Goal: Information Seeking & Learning: Find specific page/section

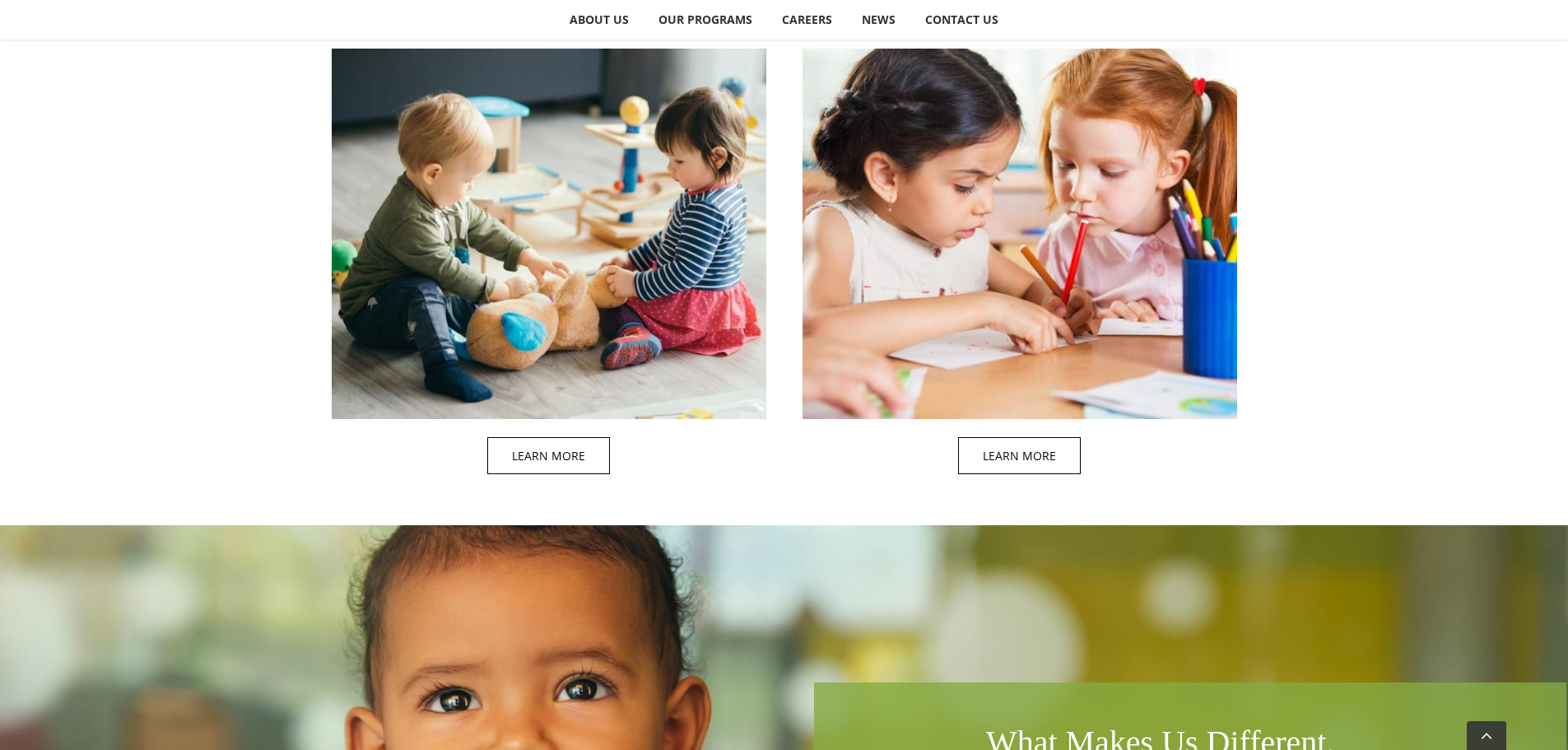
scroll to position [1317, 0]
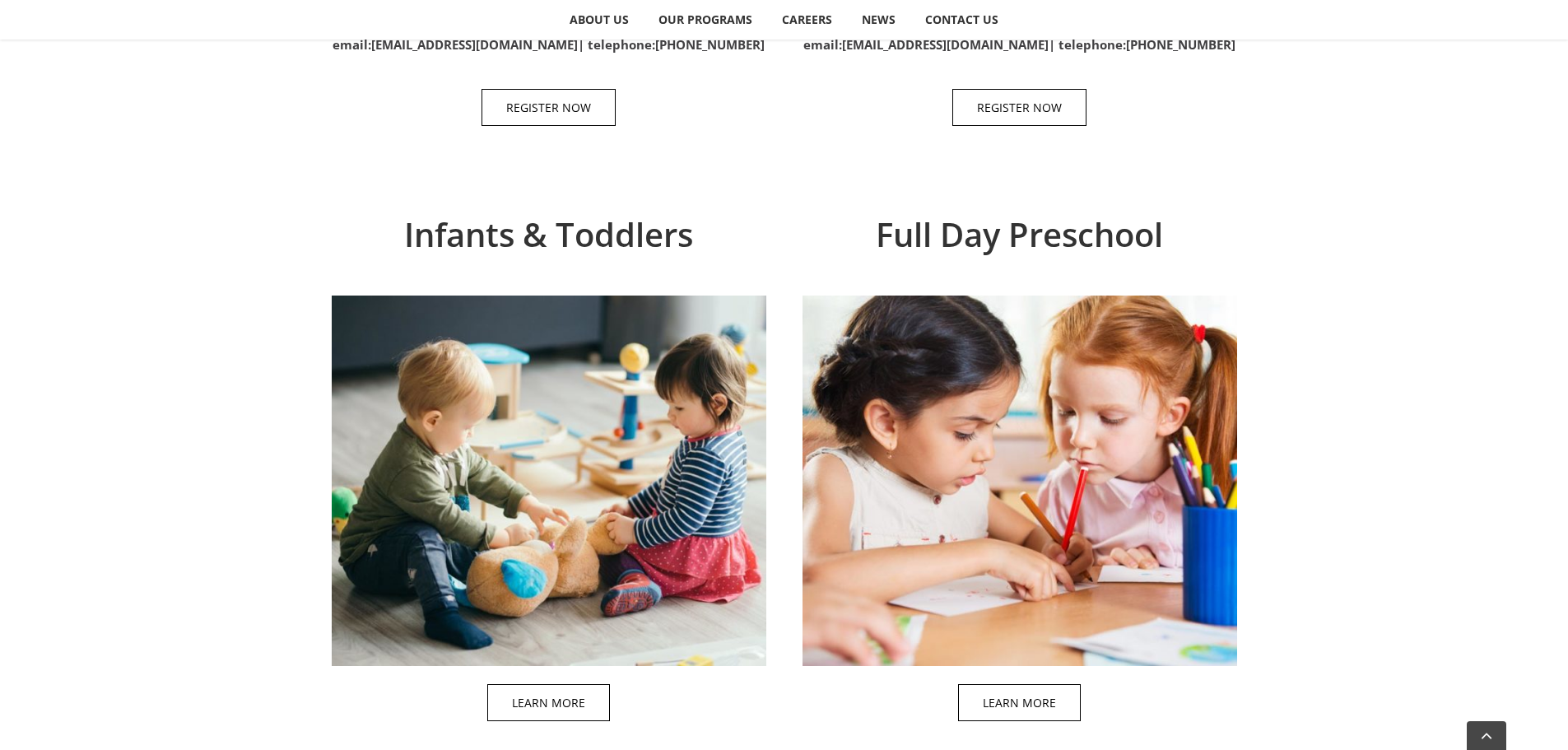
click at [512, 386] on span at bounding box center [566, 475] width 434 height 530
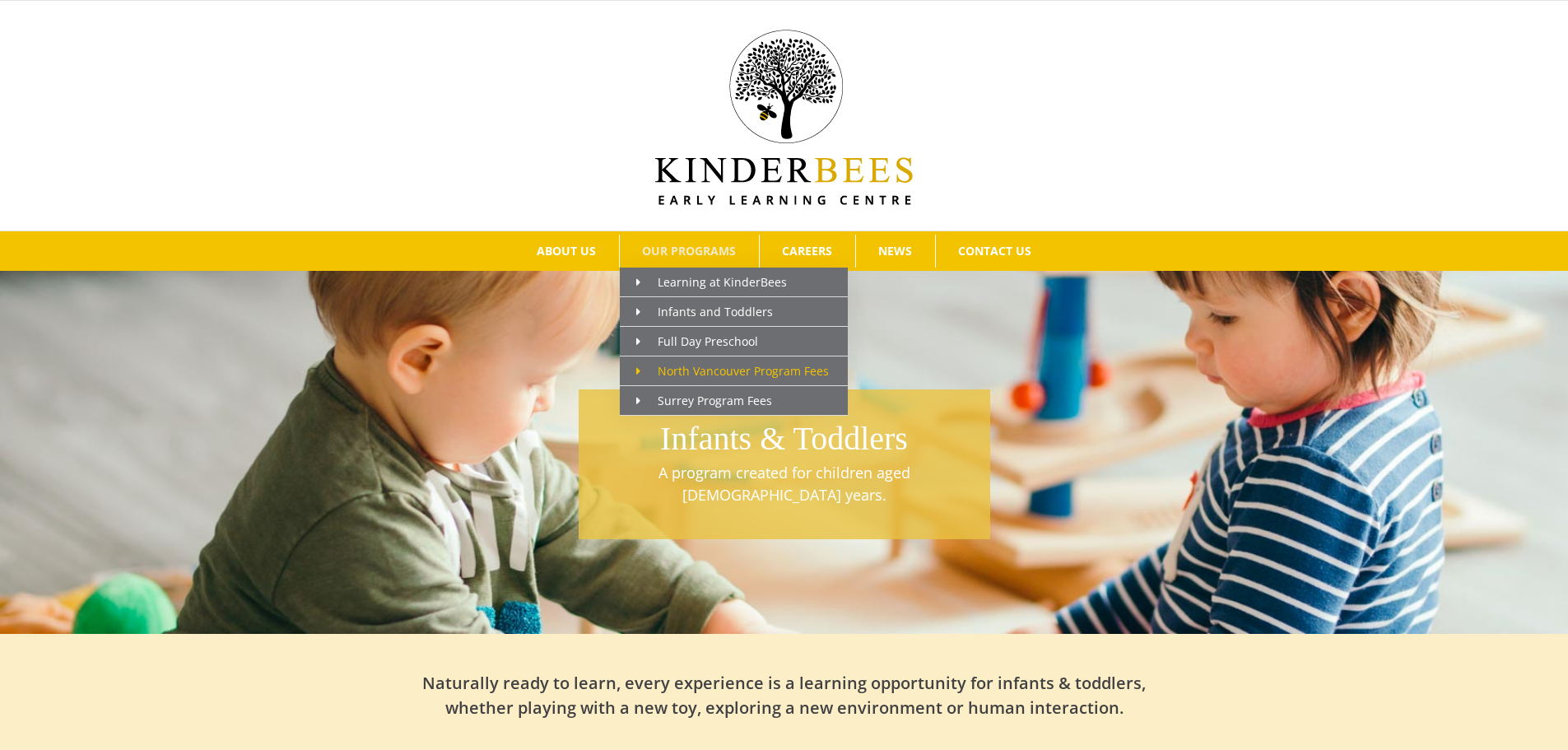
click at [711, 369] on span "North Vancouver Program Fees" at bounding box center [732, 371] width 192 height 16
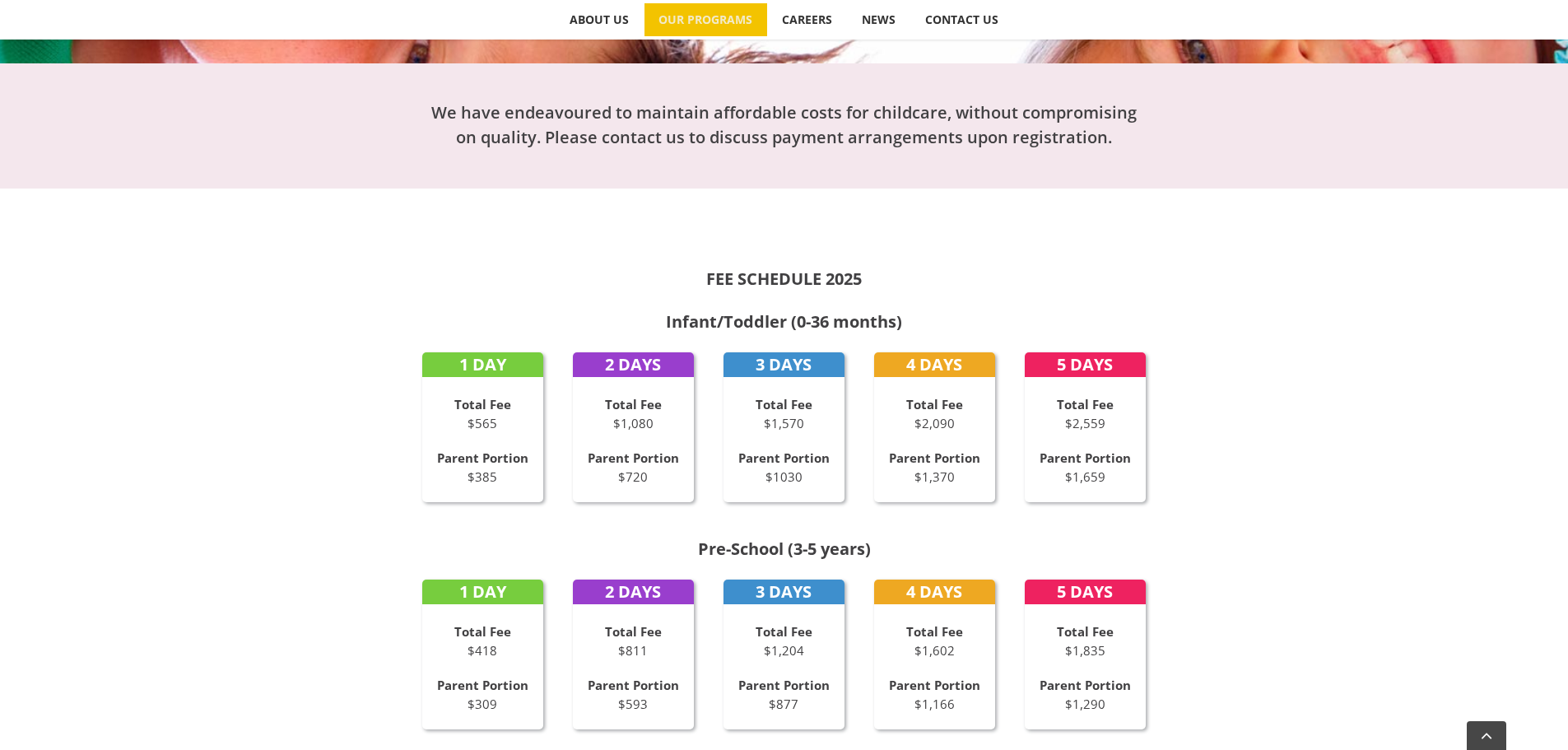
scroll to position [183, 0]
